Goal: Task Accomplishment & Management: Manage account settings

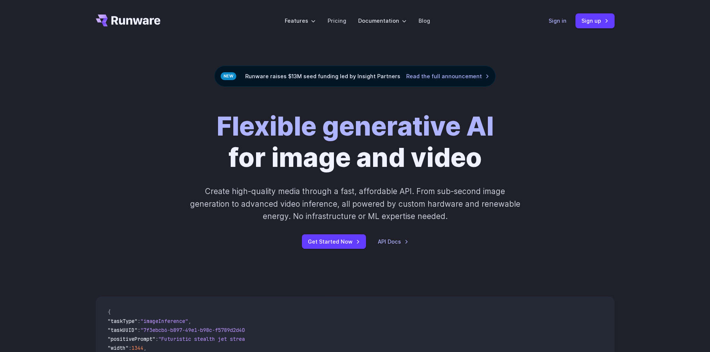
click at [556, 22] on link "Sign in" at bounding box center [558, 20] width 18 height 9
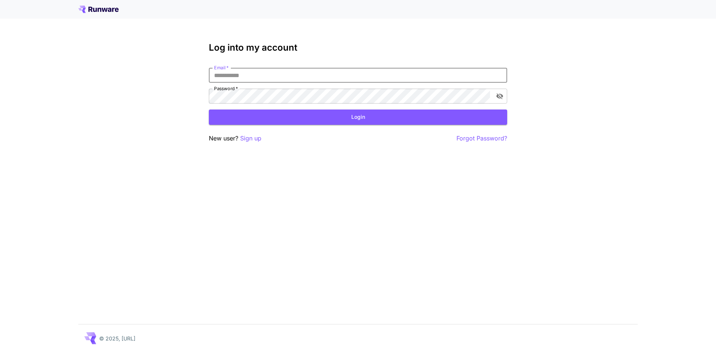
click at [341, 77] on input "Email   *" at bounding box center [358, 75] width 298 height 15
type input "**********"
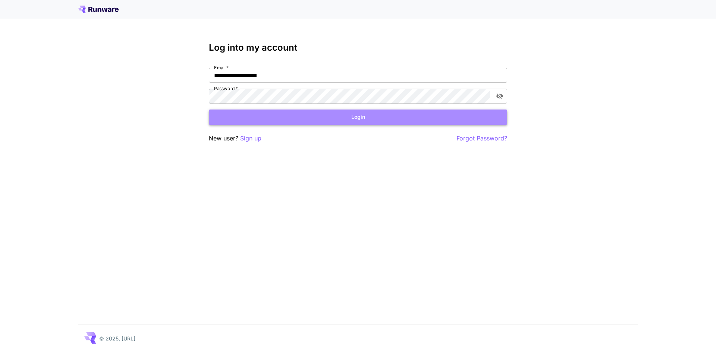
click at [362, 116] on button "Login" at bounding box center [358, 117] width 298 height 15
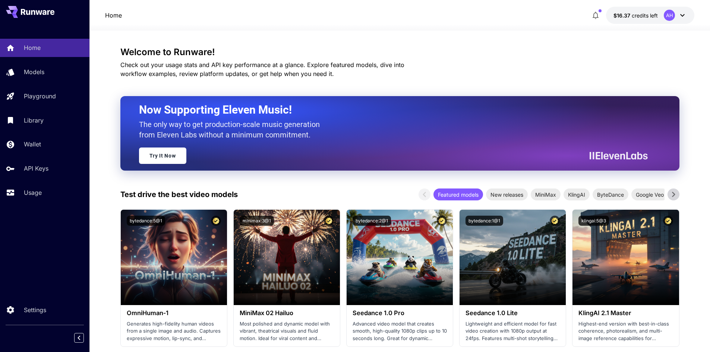
click at [677, 16] on div "AH" at bounding box center [675, 15] width 23 height 11
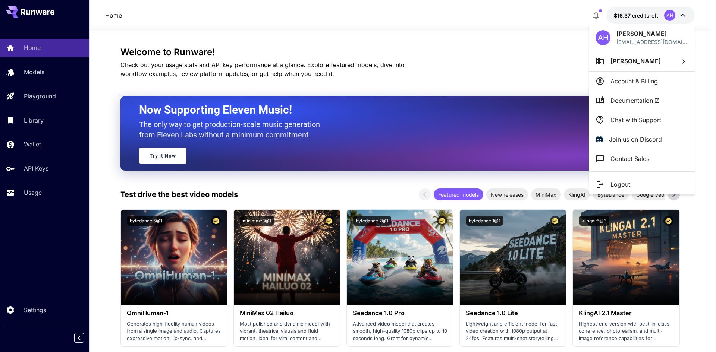
click at [32, 196] on div at bounding box center [358, 176] width 716 height 352
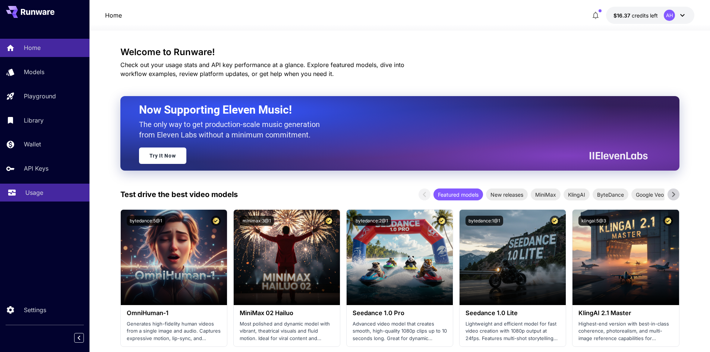
click at [37, 192] on p "Usage" at bounding box center [34, 192] width 18 height 9
